Goal: Information Seeking & Learning: Learn about a topic

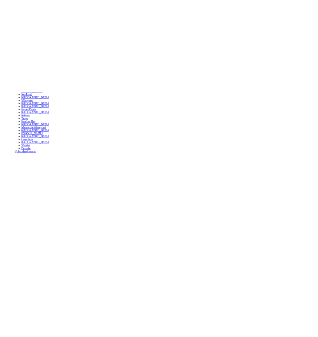
scroll to position [111, 0]
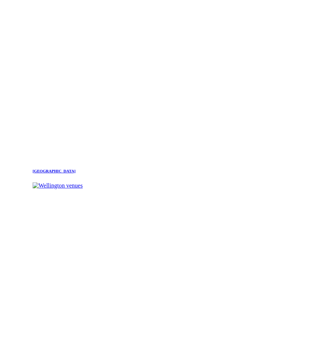
scroll to position [296, 0]
drag, startPoint x: 151, startPoint y: 284, endPoint x: 216, endPoint y: 246, distance: 74.9
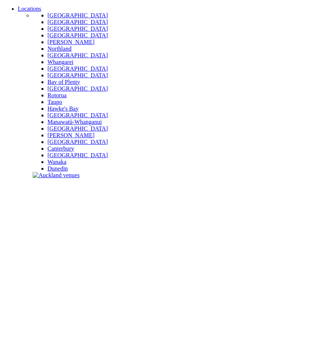
scroll to position [113, 0]
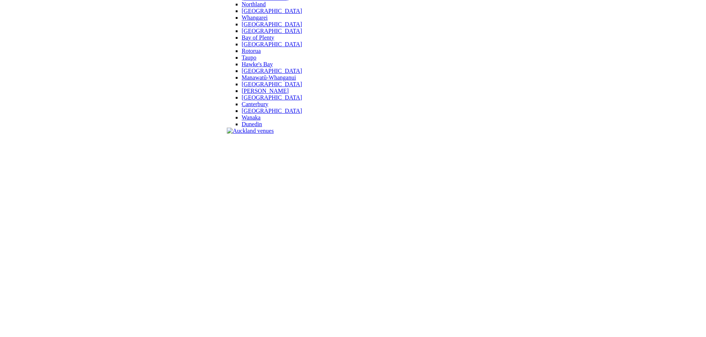
scroll to position [113, 0]
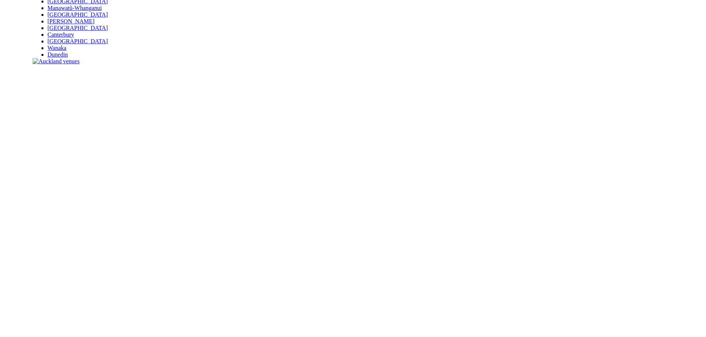
scroll to position [262, 0]
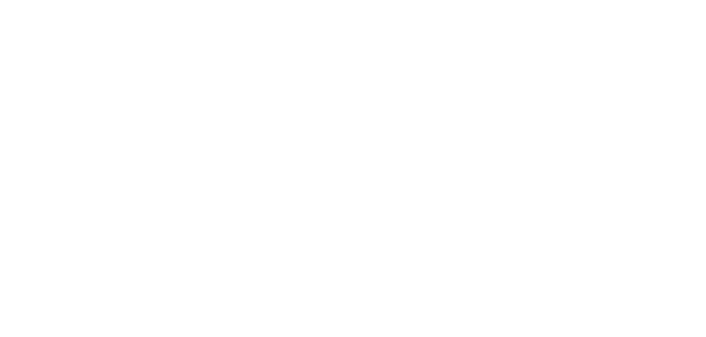
click at [0, 0] on slot "Wellington QT Wellington QT Wellington is an eccentric hotel venue in the heart…" at bounding box center [0, 0] width 0 height 0
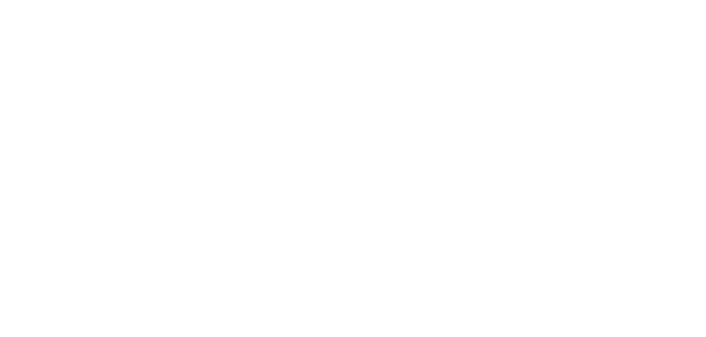
scroll to position [669, 0]
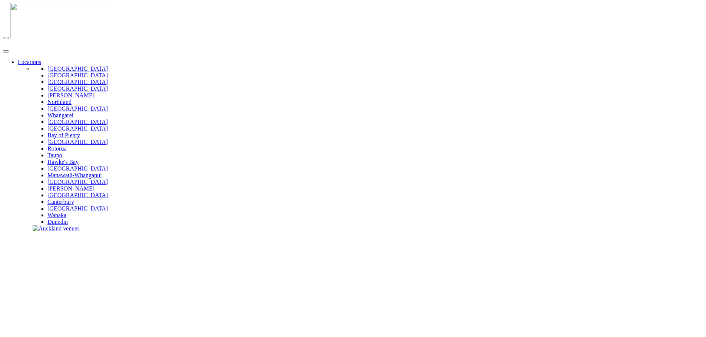
scroll to position [185, 0]
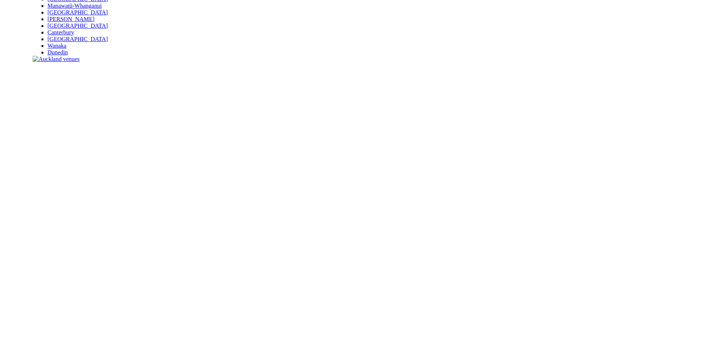
scroll to position [170, 0]
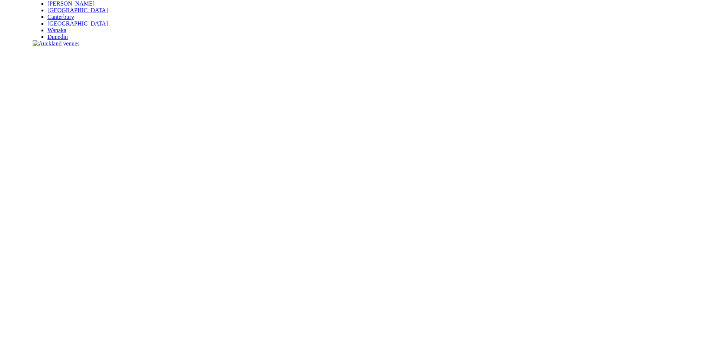
drag, startPoint x: 126, startPoint y: 164, endPoint x: 636, endPoint y: 145, distance: 510.4
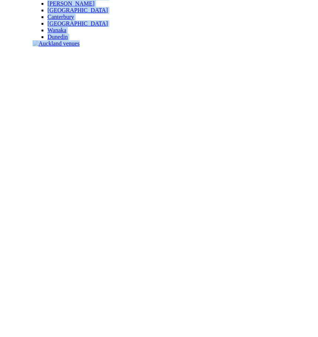
drag, startPoint x: 74, startPoint y: 110, endPoint x: 167, endPoint y: 33, distance: 120.5
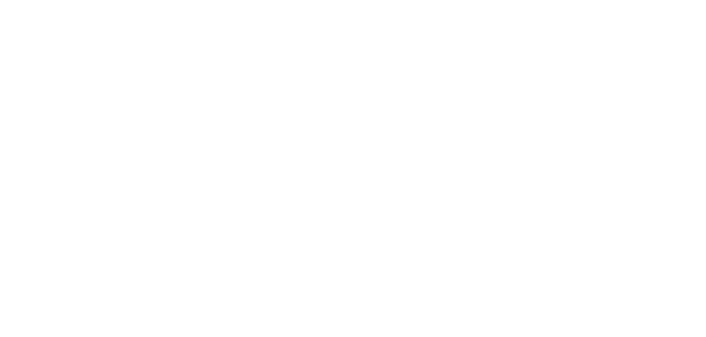
drag, startPoint x: 452, startPoint y: 137, endPoint x: 381, endPoint y: 123, distance: 72.1
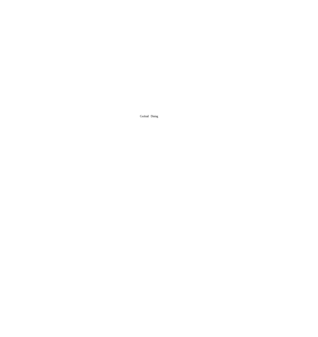
scroll to position [556, 0]
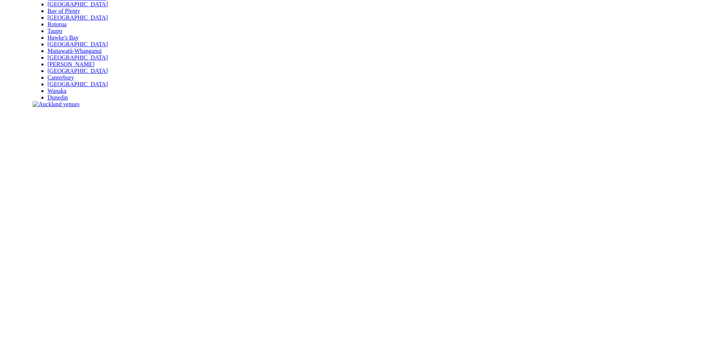
scroll to position [111, 0]
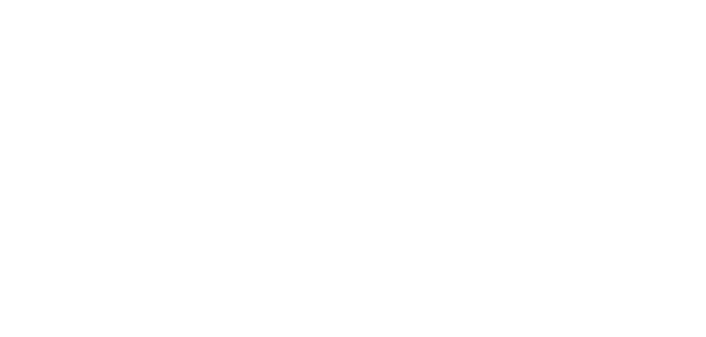
scroll to position [296, 0]
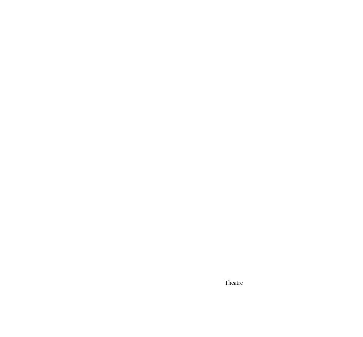
scroll to position [335, 0]
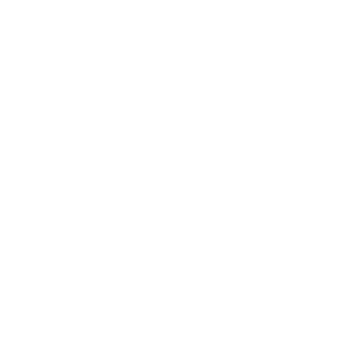
scroll to position [298, 0]
